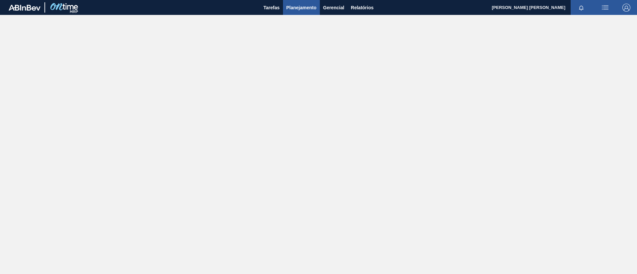
click at [294, 8] on span "Planejamento" at bounding box center [301, 8] width 30 height 8
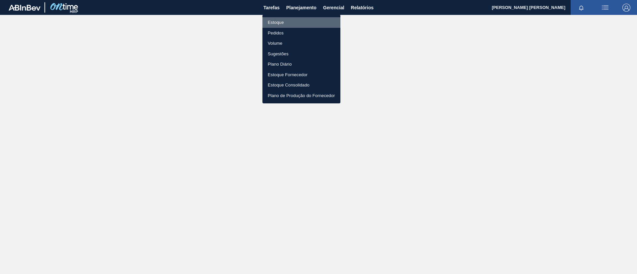
click at [291, 26] on li "Estoque" at bounding box center [301, 22] width 78 height 11
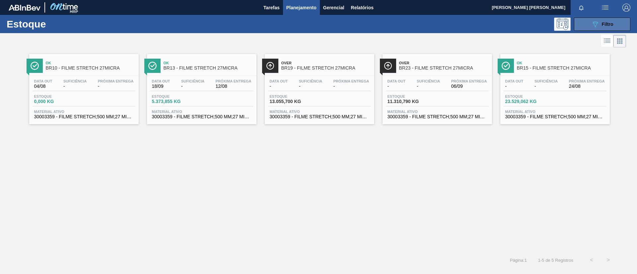
click at [600, 22] on div "089F7B8B-B2A5-4AFE-B5C0-19BA573D28AC Filtro" at bounding box center [602, 24] width 22 height 8
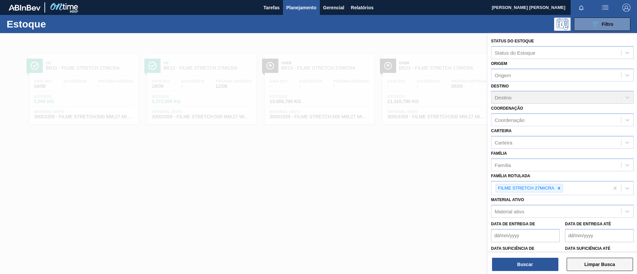
click at [590, 261] on button "Limpar Busca" at bounding box center [599, 264] width 66 height 13
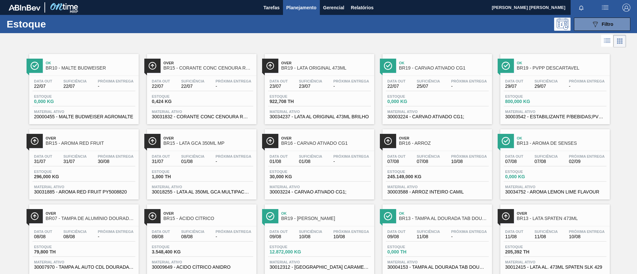
click at [591, 27] on icon "089F7B8B-B2A5-4AFE-B5C0-19BA573D28AC" at bounding box center [595, 24] width 8 height 8
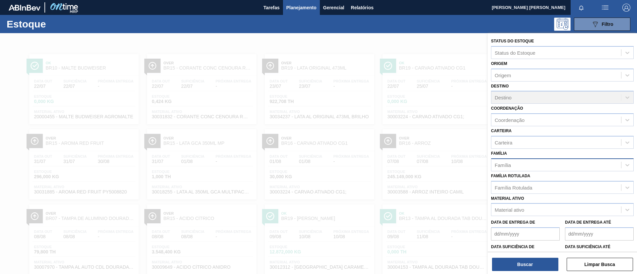
click at [517, 166] on div "Família" at bounding box center [556, 165] width 130 height 10
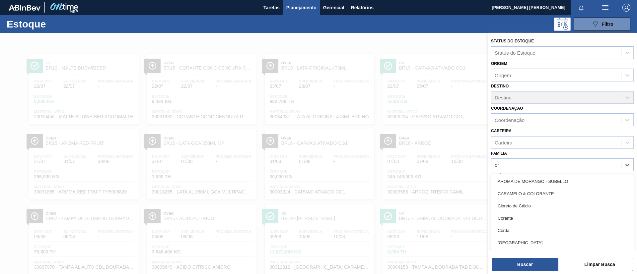
type input "o"
type input "pre"
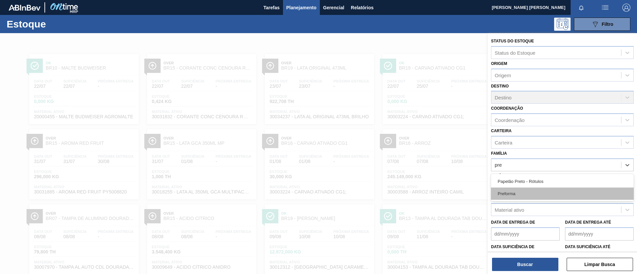
click at [509, 196] on div "Preforma" at bounding box center [562, 194] width 143 height 12
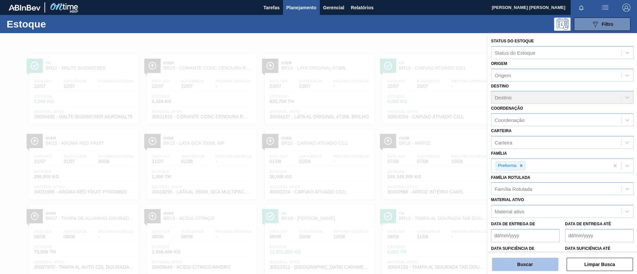
click at [522, 265] on button "Buscar" at bounding box center [525, 264] width 66 height 13
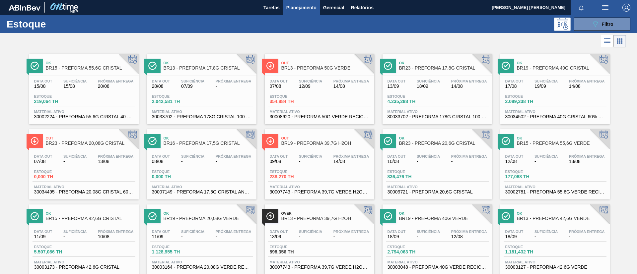
click at [415, 141] on span "BR23 - PREFORMA 20,6G CRISTAL" at bounding box center [444, 143] width 90 height 5
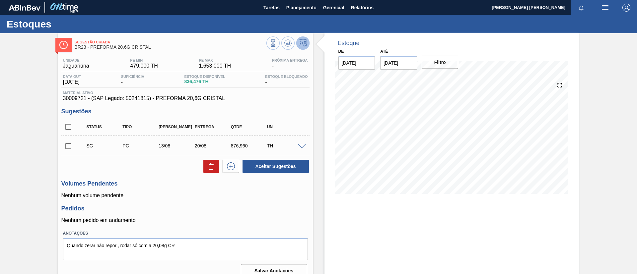
click at [202, 81] on span "836,476 TH" at bounding box center [204, 81] width 41 height 5
drag, startPoint x: 202, startPoint y: 81, endPoint x: 181, endPoint y: 81, distance: 21.2
click at [181, 81] on div "Data out [DATE] Suficiência - Estoque Disponível 836,476 TH Estoque Bloqueado -" at bounding box center [185, 81] width 248 height 13
copy span "836,476"
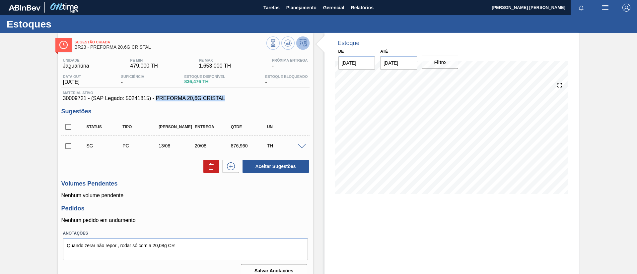
drag, startPoint x: 224, startPoint y: 98, endPoint x: 157, endPoint y: 100, distance: 67.3
click at [157, 100] on span "30009721 - (SAP Legado: 50241815) - PREFORMA 20,6G CRISTAL" at bounding box center [185, 98] width 245 height 6
copy span "PREFORMA 20,6G CRISTAL"
click at [80, 96] on span "30009721 - (SAP Legado: 50241815) - PREFORMA 20,6G CRISTAL" at bounding box center [185, 98] width 245 height 6
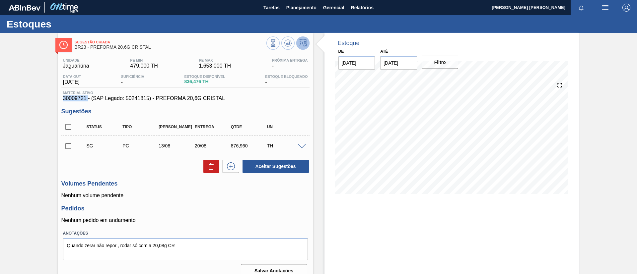
copy span "30009721"
click at [294, 7] on span "Planejamento" at bounding box center [301, 8] width 30 height 8
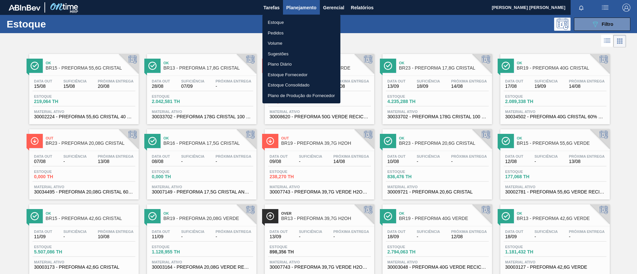
click at [196, 37] on div at bounding box center [318, 137] width 637 height 274
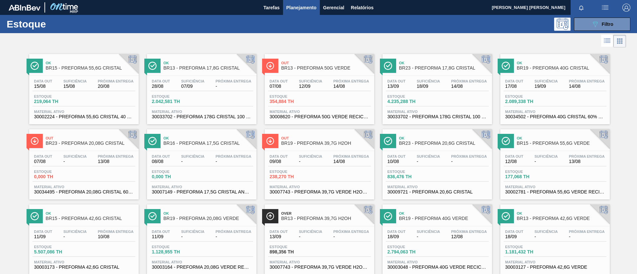
click at [426, 68] on span "BR23 - PREFORMA 17,8G CRISTAL" at bounding box center [444, 68] width 90 height 5
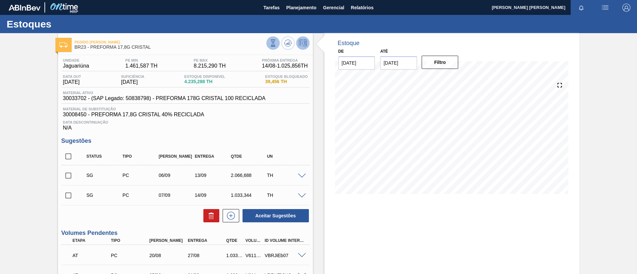
click at [273, 44] on icon at bounding box center [273, 44] width 0 height 0
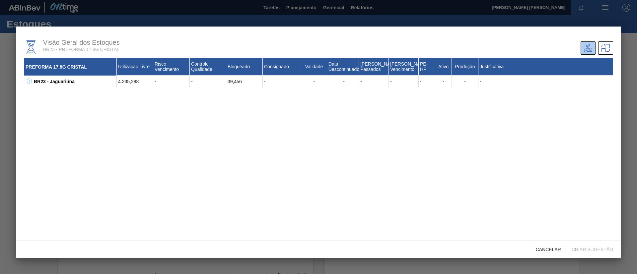
click at [29, 81] on icon at bounding box center [29, 81] width 2 height 0
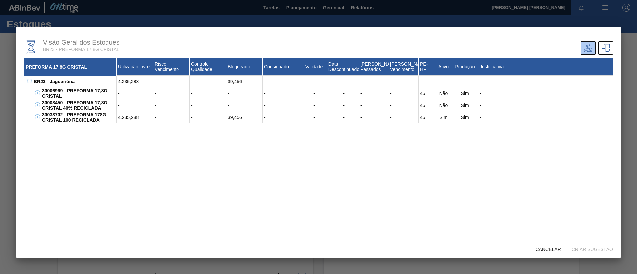
click at [56, 114] on div "30033702 - PREFORMA 178G CRISTAL 100 RECICLADA" at bounding box center [78, 117] width 76 height 12
copy div "30033702"
click at [90, 121] on div "30033702 - PREFORMA 178G CRISTAL 100 RECICLADA" at bounding box center [78, 117] width 76 height 12
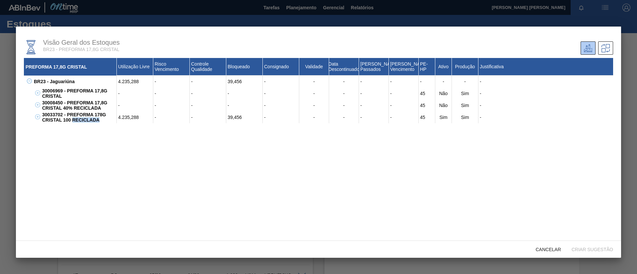
click at [101, 119] on div "30033702 - PREFORMA 178G CRISTAL 100 RECICLADA" at bounding box center [78, 117] width 76 height 12
click at [102, 120] on div "30033702 - PREFORMA 178G CRISTAL 100 RECICLADA" at bounding box center [78, 117] width 76 height 12
drag, startPoint x: 102, startPoint y: 120, endPoint x: 67, endPoint y: 116, distance: 35.4
click at [67, 116] on div "30033702 - PREFORMA 178G CRISTAL 100 RECICLADA" at bounding box center [78, 117] width 76 height 12
click at [131, 118] on div "4.235,288" at bounding box center [135, 117] width 36 height 12
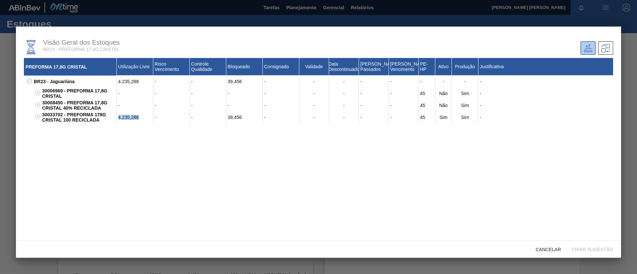
click at [131, 118] on div "4.235,288" at bounding box center [135, 117] width 36 height 12
copy div "4.235,288"
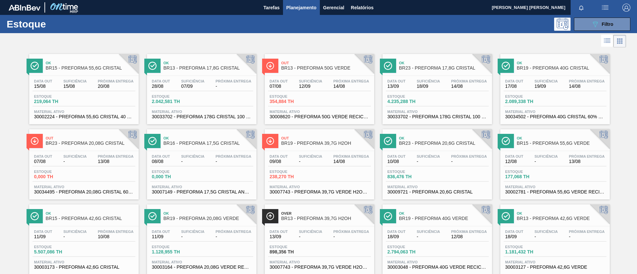
click at [81, 142] on span "BR23 - PREFORMA 20,08G CRISTAL" at bounding box center [91, 143] width 90 height 5
click at [436, 142] on span "BR23 - PREFORMA 20,6G CRISTAL" at bounding box center [444, 143] width 90 height 5
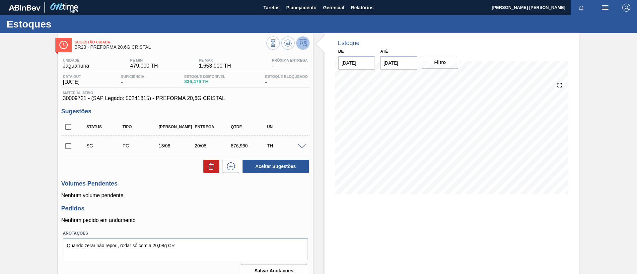
scroll to position [11, 0]
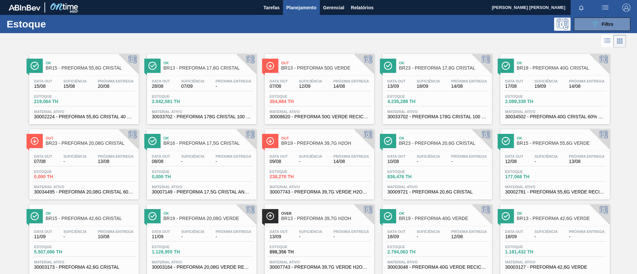
click at [428, 140] on div "Ok BR23 - PREFORMA 20,6G CRISTAL" at bounding box center [444, 141] width 90 height 15
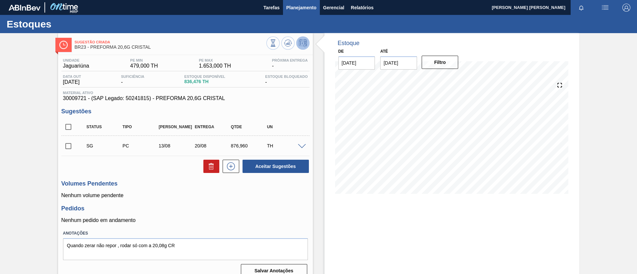
click at [288, 5] on span "Planejamento" at bounding box center [301, 8] width 30 height 8
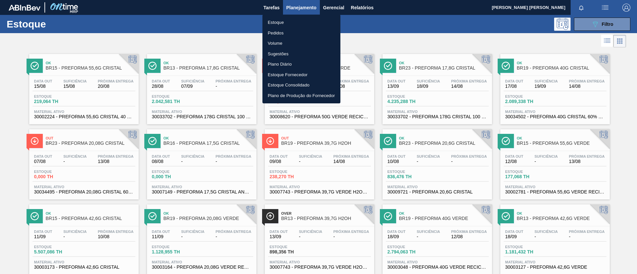
click at [189, 140] on div at bounding box center [318, 137] width 637 height 274
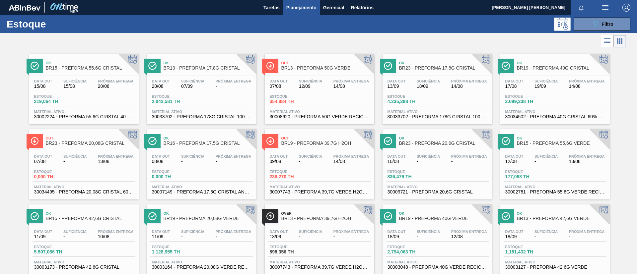
click at [192, 144] on span "BR16 - PREFORMA 17,5G CRISTAL" at bounding box center [208, 143] width 90 height 5
click at [443, 67] on span "BR23 - PREFORMA 17,8G CRISTAL" at bounding box center [444, 68] width 90 height 5
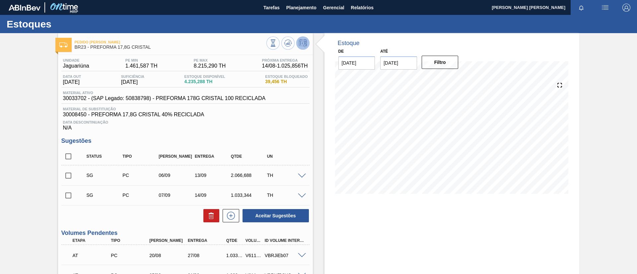
click at [270, 49] on button at bounding box center [272, 42] width 13 height 13
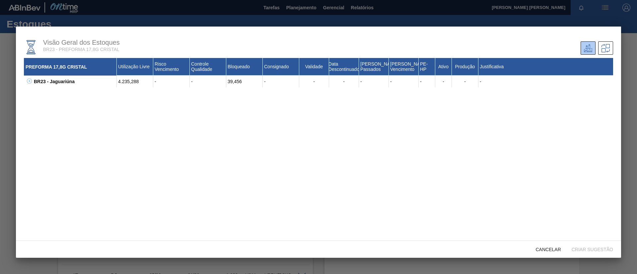
click at [28, 82] on icon at bounding box center [29, 81] width 5 height 5
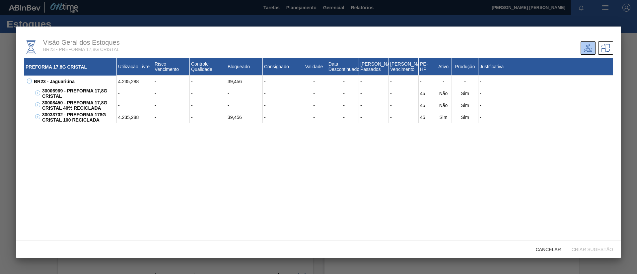
click at [34, 117] on button at bounding box center [36, 117] width 7 height 7
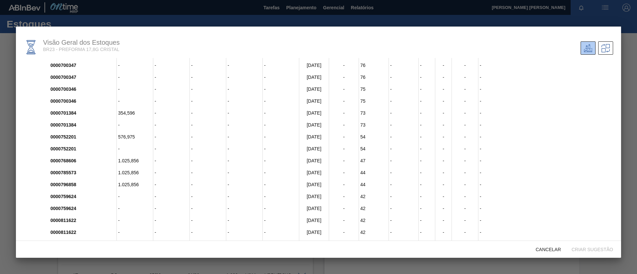
scroll to position [554, 0]
click at [66, 162] on div "0000768606" at bounding box center [83, 161] width 68 height 12
click at [66, 171] on div "0000785573" at bounding box center [83, 172] width 68 height 12
click at [70, 181] on div "0000796858" at bounding box center [83, 184] width 68 height 12
click at [389, 19] on div at bounding box center [318, 137] width 637 height 274
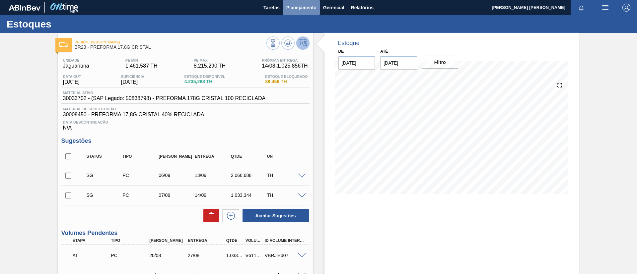
click at [305, 7] on span "Planejamento" at bounding box center [301, 8] width 30 height 8
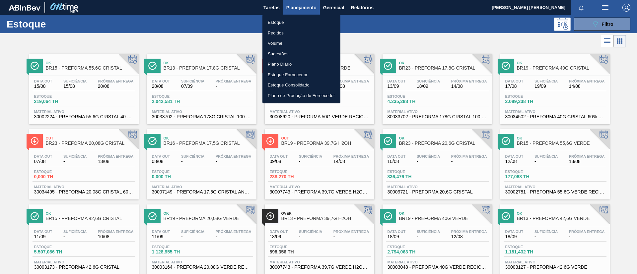
click at [415, 124] on div at bounding box center [318, 137] width 637 height 274
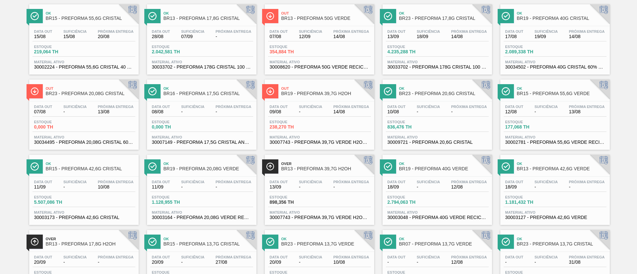
scroll to position [99, 0]
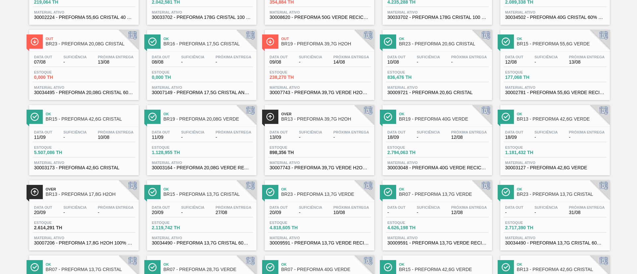
click at [77, 192] on span "BR13 - PREFORMA 17,8G H2OH" at bounding box center [91, 194] width 90 height 5
